Goal: Information Seeking & Learning: Learn about a topic

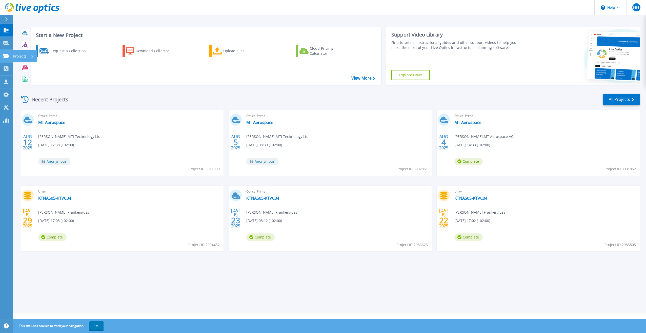
drag, startPoint x: 9, startPoint y: 53, endPoint x: 13, endPoint y: 53, distance: 4.6
click at [9, 53] on link "Projects Projects" at bounding box center [6, 56] width 13 height 13
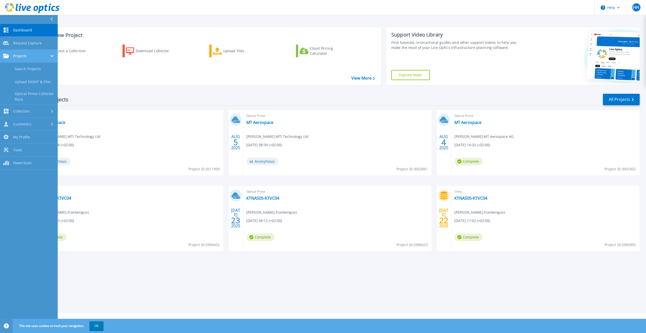
click at [31, 55] on div "Projects" at bounding box center [29, 56] width 52 height 5
click at [28, 55] on div "Projects" at bounding box center [29, 56] width 52 height 5
click at [27, 69] on link "Search Projects" at bounding box center [29, 69] width 58 height 13
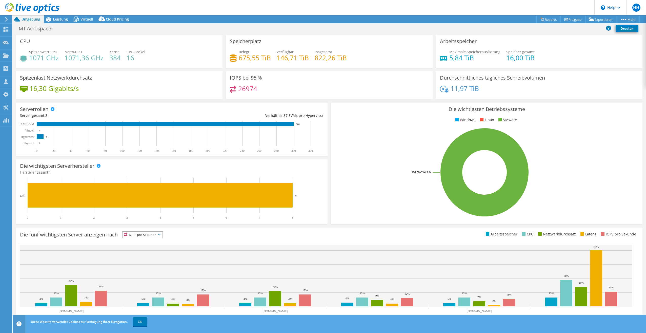
select select "USD"
click at [59, 18] on span "Leistung" at bounding box center [60, 19] width 15 height 5
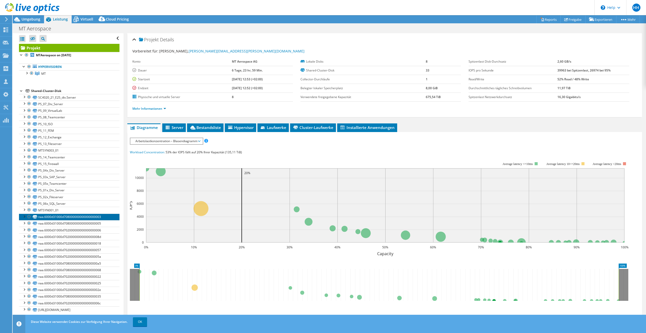
click at [67, 216] on link "naa.6000d31000d708000000000000000003" at bounding box center [69, 216] width 100 height 7
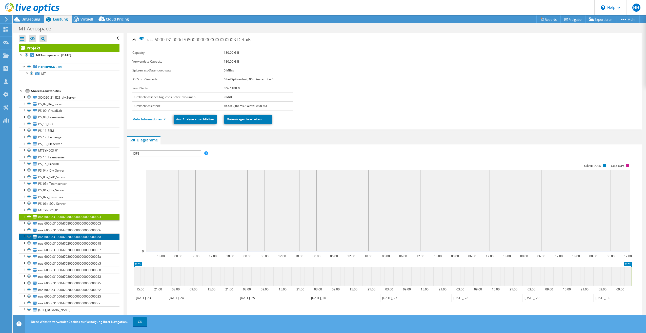
click at [64, 237] on link "naa.6000d31000d70200000000000000008d" at bounding box center [69, 236] width 100 height 7
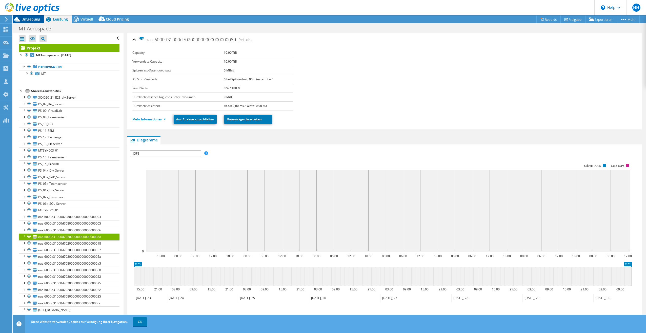
click at [36, 18] on span "Umgebung" at bounding box center [31, 19] width 19 height 5
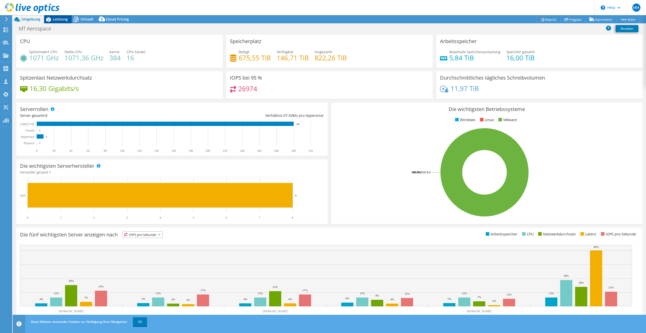
click at [62, 19] on span "Leistung" at bounding box center [60, 19] width 15 height 5
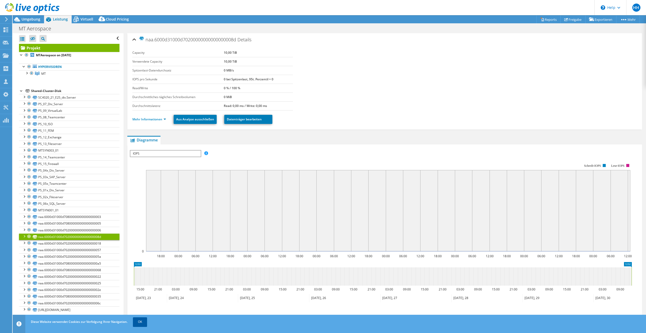
click at [140, 320] on link "OK" at bounding box center [140, 321] width 14 height 9
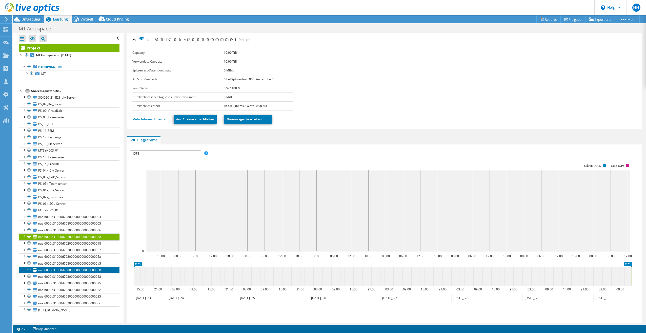
click at [58, 268] on link "naa.6000d31000d708000000000000000068" at bounding box center [69, 269] width 100 height 7
click at [160, 119] on link "Mehr Informationen" at bounding box center [149, 119] width 34 height 4
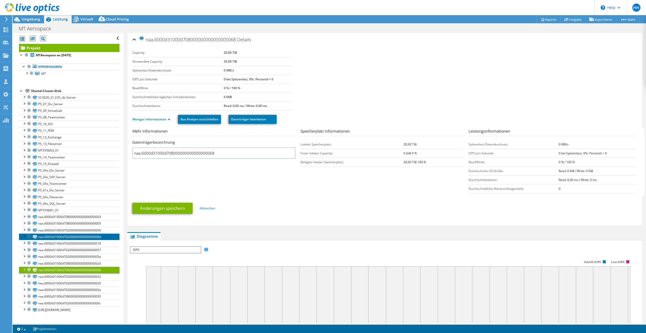
click at [66, 238] on link "naa.6000d31000d70200000000000000008d" at bounding box center [69, 236] width 100 height 7
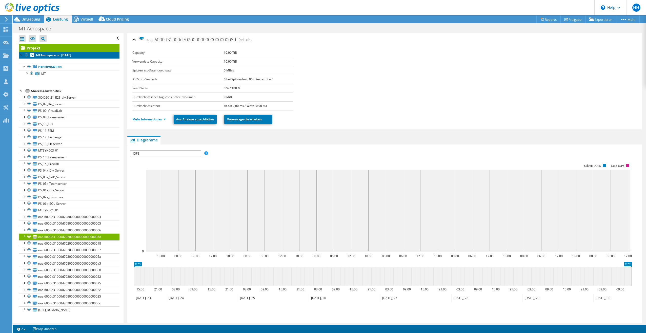
click at [55, 53] on b "MTAerospace on 8/4/2025" at bounding box center [53, 55] width 35 height 4
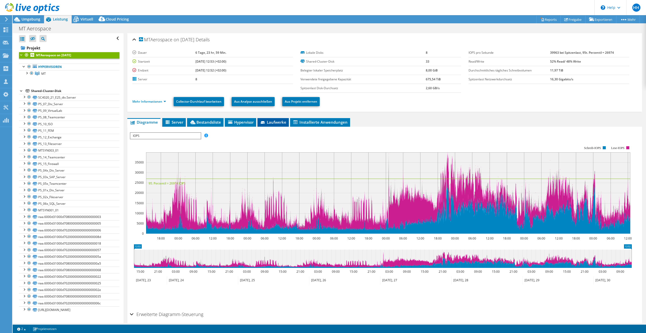
click at [271, 121] on span "Laufwerke" at bounding box center [273, 121] width 26 height 5
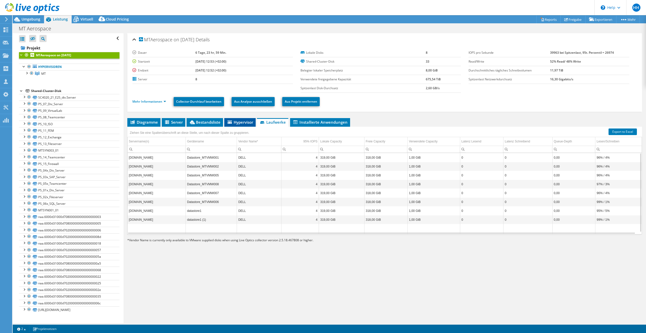
click at [241, 123] on span "Hypervisor" at bounding box center [240, 121] width 26 height 5
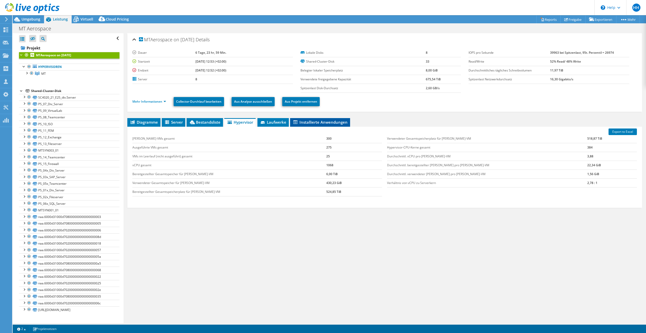
click at [323, 123] on span "Installierte Anwendungen" at bounding box center [320, 121] width 55 height 5
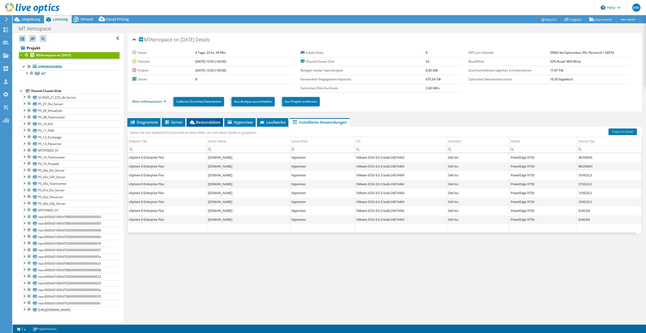
click at [195, 121] on icon at bounding box center [192, 122] width 5 height 4
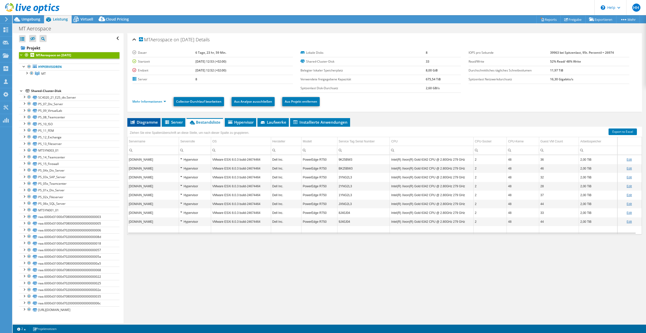
click at [137, 123] on span "Diagramme" at bounding box center [144, 121] width 28 height 5
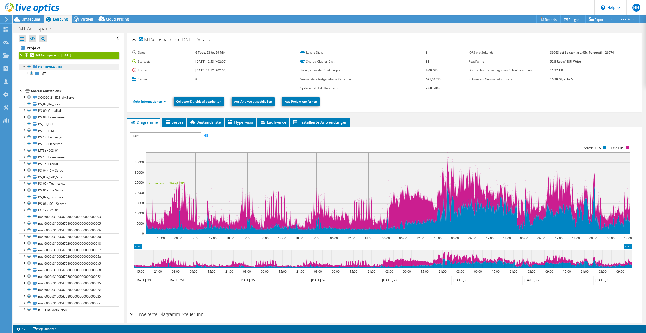
click at [55, 66] on link "Hypervisoren" at bounding box center [69, 67] width 100 height 7
click at [42, 73] on span "MT" at bounding box center [43, 73] width 5 height 4
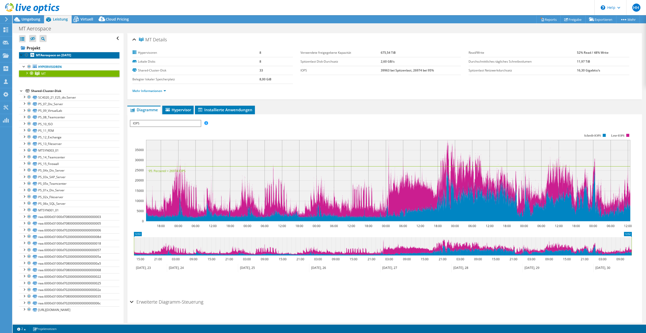
click at [53, 54] on b "MTAerospace on 8/4/2025" at bounding box center [53, 55] width 35 height 4
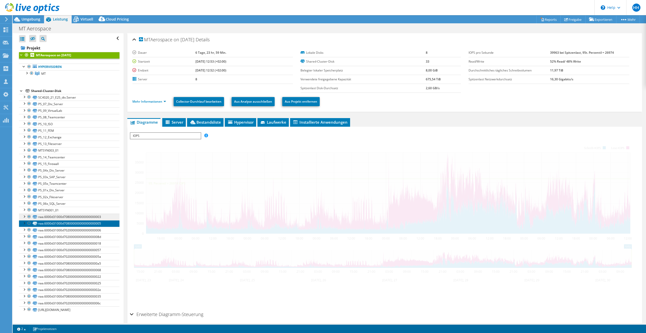
click at [77, 221] on link "naa.6000d31000d708000000000000000005" at bounding box center [69, 223] width 100 height 7
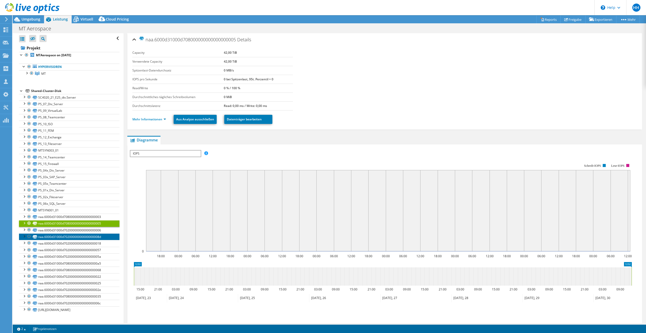
click at [78, 234] on link "naa.6000d31000d70200000000000000008d" at bounding box center [69, 236] width 100 height 7
drag, startPoint x: 238, startPoint y: 61, endPoint x: 216, endPoint y: 61, distance: 22.8
click at [216, 61] on tr "Verwendete Capacity 10,00 TiB" at bounding box center [212, 61] width 160 height 9
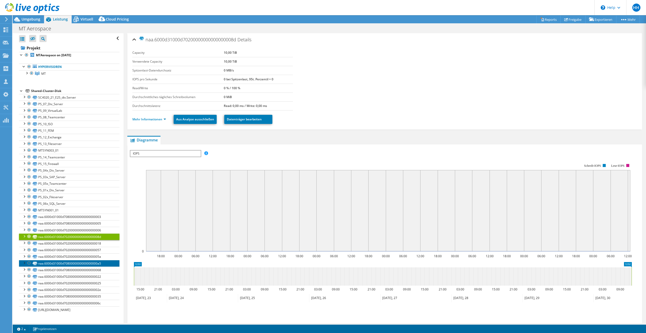
click at [73, 264] on link "naa.6000d31000d7080000000000000000a5" at bounding box center [69, 263] width 100 height 7
drag, startPoint x: 238, startPoint y: 62, endPoint x: 215, endPoint y: 62, distance: 23.5
click at [215, 62] on tr "Verwendete Capacity 10,00 TiB" at bounding box center [212, 61] width 160 height 9
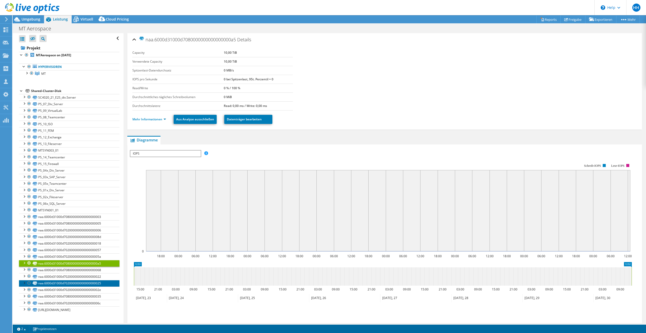
click at [69, 285] on link "naa.6000d31000d702000000000000000025" at bounding box center [69, 283] width 100 height 7
drag, startPoint x: 235, startPoint y: 60, endPoint x: 209, endPoint y: 63, distance: 26.2
click at [209, 63] on tr "Verwendete Capacity 8,00 TiB" at bounding box center [212, 61] width 160 height 9
click at [28, 215] on div at bounding box center [29, 216] width 5 height 6
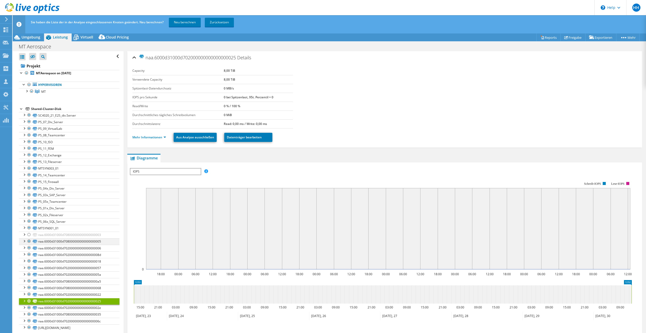
click at [29, 241] on div at bounding box center [29, 241] width 5 height 6
click at [28, 249] on div at bounding box center [29, 247] width 5 height 6
click at [29, 257] on div at bounding box center [29, 254] width 5 height 6
click at [29, 261] on div at bounding box center [29, 261] width 5 height 6
click at [29, 268] on div at bounding box center [29, 267] width 5 height 6
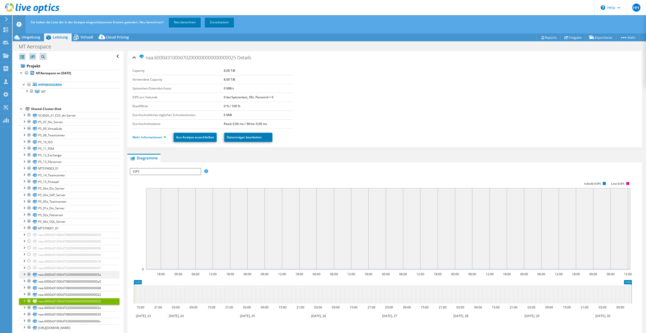
click at [30, 274] on div at bounding box center [29, 274] width 5 height 6
click at [29, 282] on div at bounding box center [29, 281] width 5 height 6
click at [30, 288] on div at bounding box center [29, 287] width 5 height 6
click at [28, 294] on div at bounding box center [29, 294] width 5 height 6
click at [29, 307] on div at bounding box center [29, 307] width 5 height 6
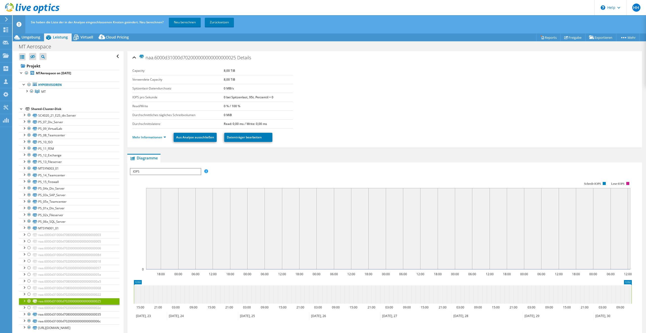
click at [29, 301] on div at bounding box center [29, 301] width 5 height 6
click at [30, 314] on div at bounding box center [29, 314] width 5 height 6
click at [30, 321] on div at bounding box center [29, 320] width 5 height 6
click at [29, 328] on div at bounding box center [29, 327] width 5 height 6
click at [128, 117] on div "naa.6000d31000d702000000000000000025 Details Capacity 8,00 TiB Verwendete Capac…" at bounding box center [384, 99] width 515 height 96
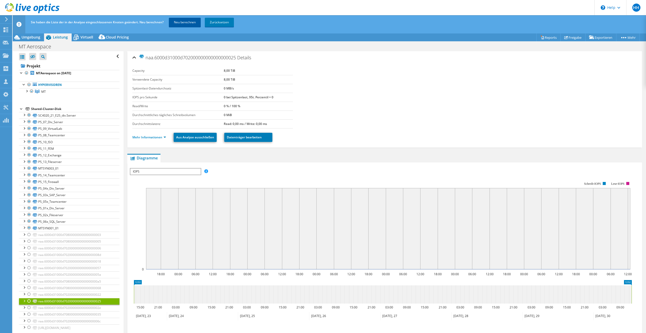
click at [186, 22] on link "Neu berechnen" at bounding box center [185, 22] width 32 height 9
select select "USD"
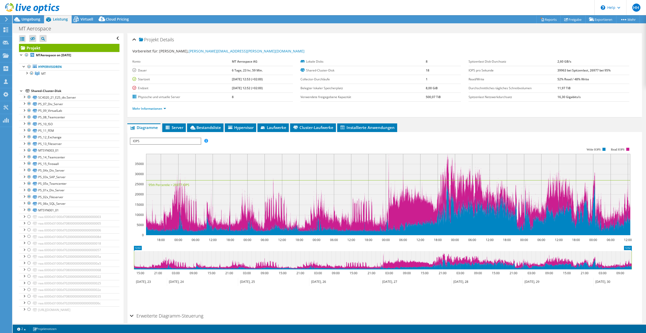
click at [34, 17] on span "Umgebung" at bounding box center [31, 19] width 19 height 5
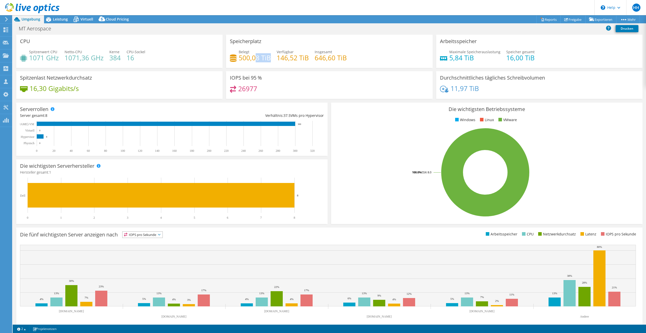
drag, startPoint x: 268, startPoint y: 59, endPoint x: 255, endPoint y: 59, distance: 12.9
click at [255, 59] on h4 "500,08 TiB" at bounding box center [255, 58] width 32 height 6
drag, startPoint x: 239, startPoint y: 57, endPoint x: 249, endPoint y: 58, distance: 10.7
click at [249, 58] on h4 "500,08 TiB" at bounding box center [255, 58] width 32 height 6
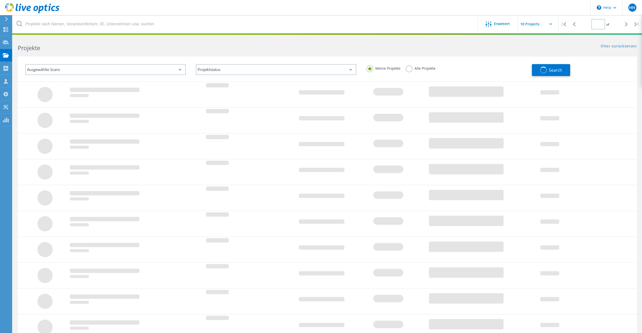
type input "1"
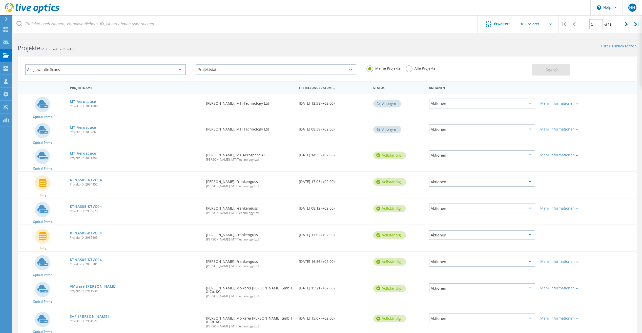
click at [151, 67] on div "Ausgewählte Scans" at bounding box center [105, 69] width 160 height 11
click at [39, 123] on label "PowerStore" at bounding box center [110, 124] width 146 height 6
click at [0, 0] on input "PowerStore" at bounding box center [0, 0] width 0 height 0
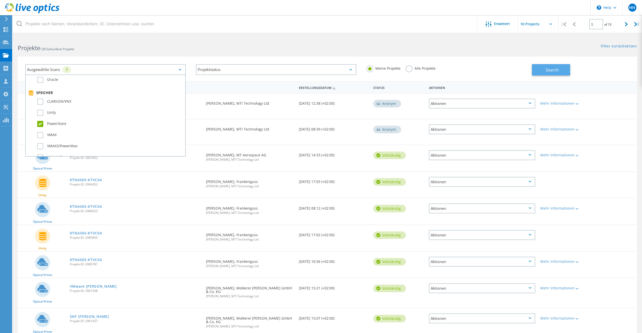
click at [563, 70] on button "Search" at bounding box center [551, 69] width 38 height 11
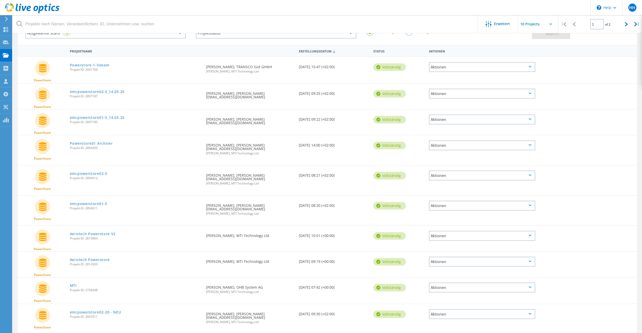
scroll to position [43, 0]
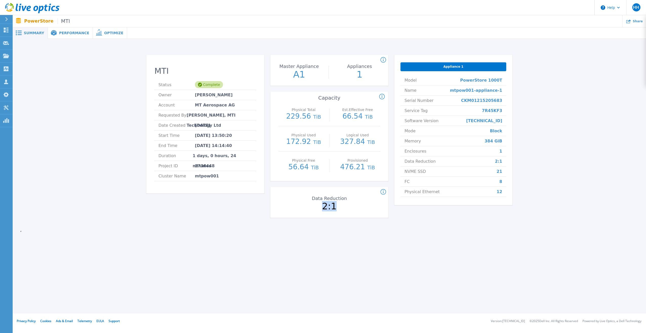
drag, startPoint x: 324, startPoint y: 208, endPoint x: 336, endPoint y: 209, distance: 12.2
click at [336, 209] on p "2:1" at bounding box center [329, 205] width 57 height 9
drag, startPoint x: 336, startPoint y: 209, endPoint x: 324, endPoint y: 236, distance: 29.8
click at [324, 236] on div "MTI Status Complete Owner [PERSON_NAME] Account MT Aerospace AG Requested By [P…" at bounding box center [329, 139] width 633 height 201
